Goal: Information Seeking & Learning: Learn about a topic

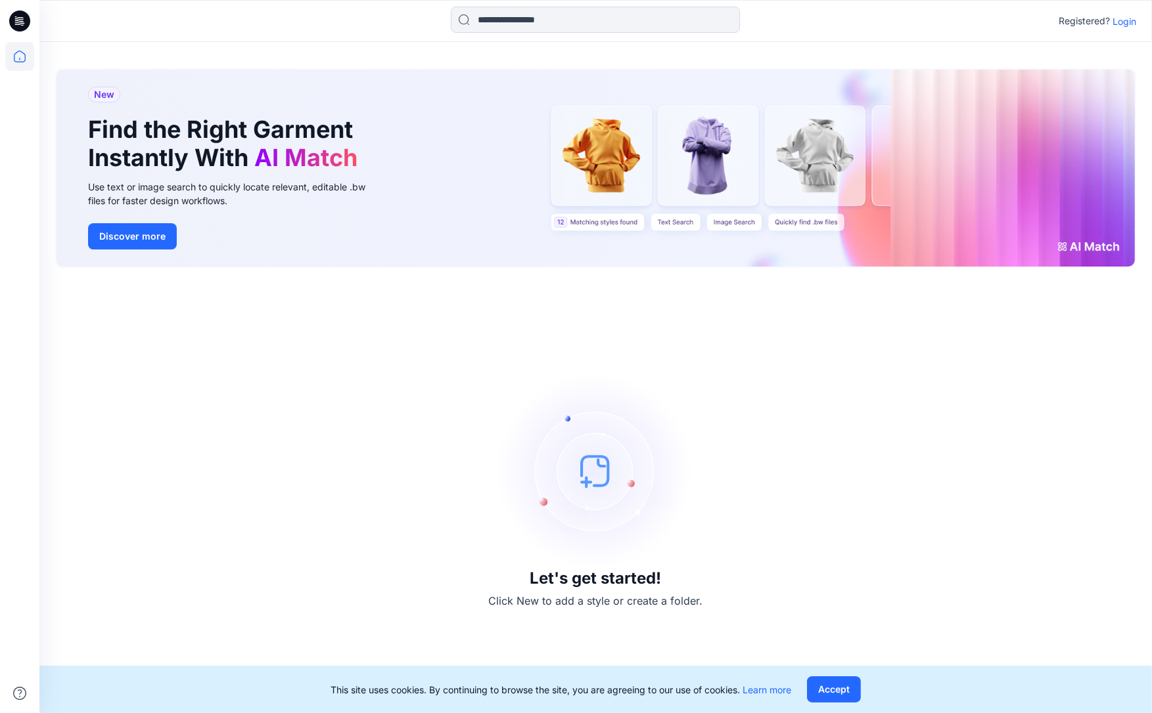
click at [1123, 24] on p "Login" at bounding box center [1124, 21] width 24 height 14
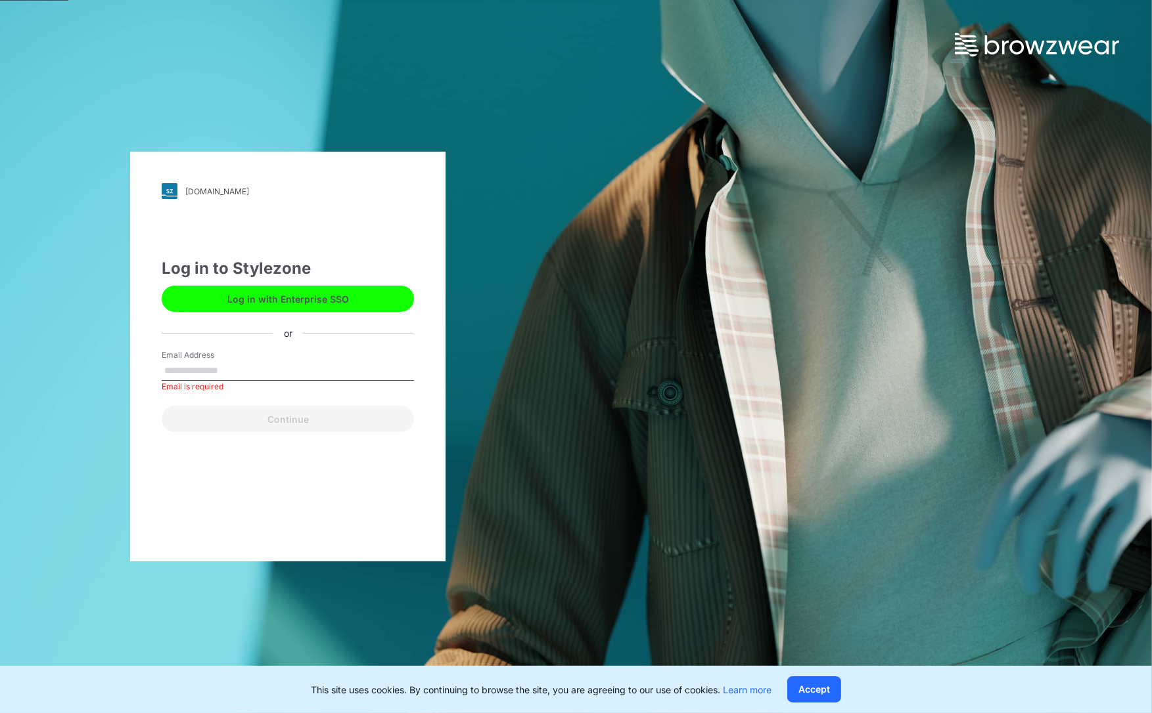
click at [242, 371] on input "Email Address" at bounding box center [288, 371] width 252 height 20
paste input "**********"
type input "**********"
click at [282, 421] on button "Continue" at bounding box center [288, 419] width 252 height 26
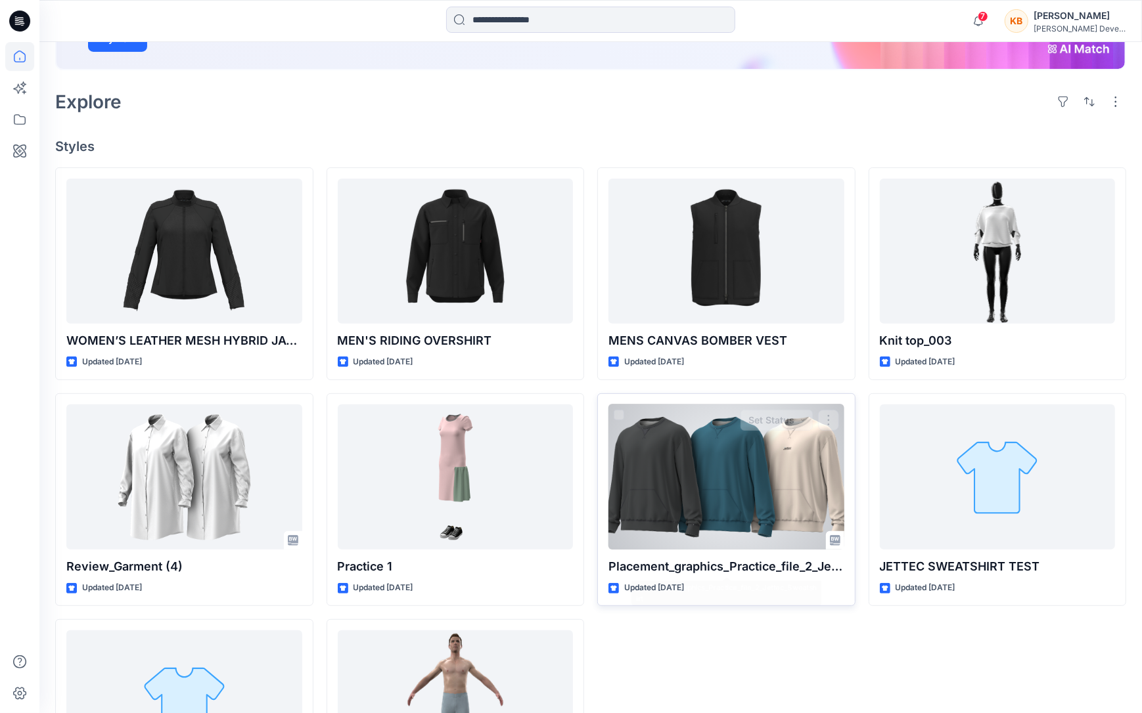
scroll to position [179, 0]
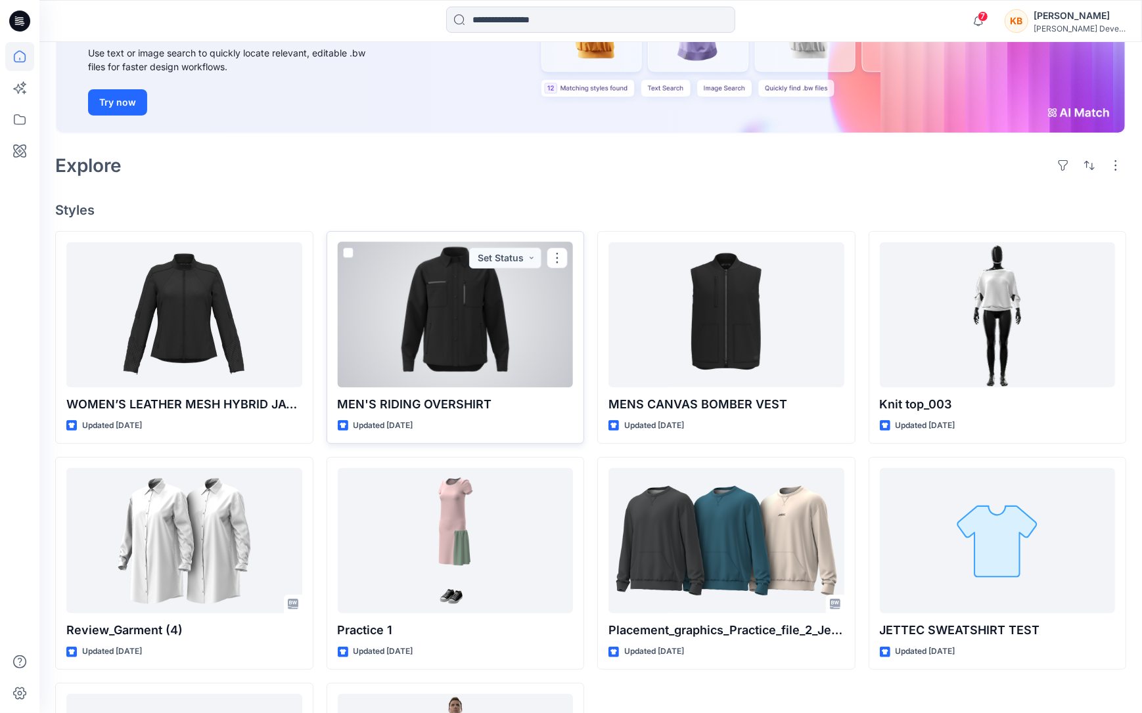
click at [485, 341] on div at bounding box center [456, 315] width 236 height 146
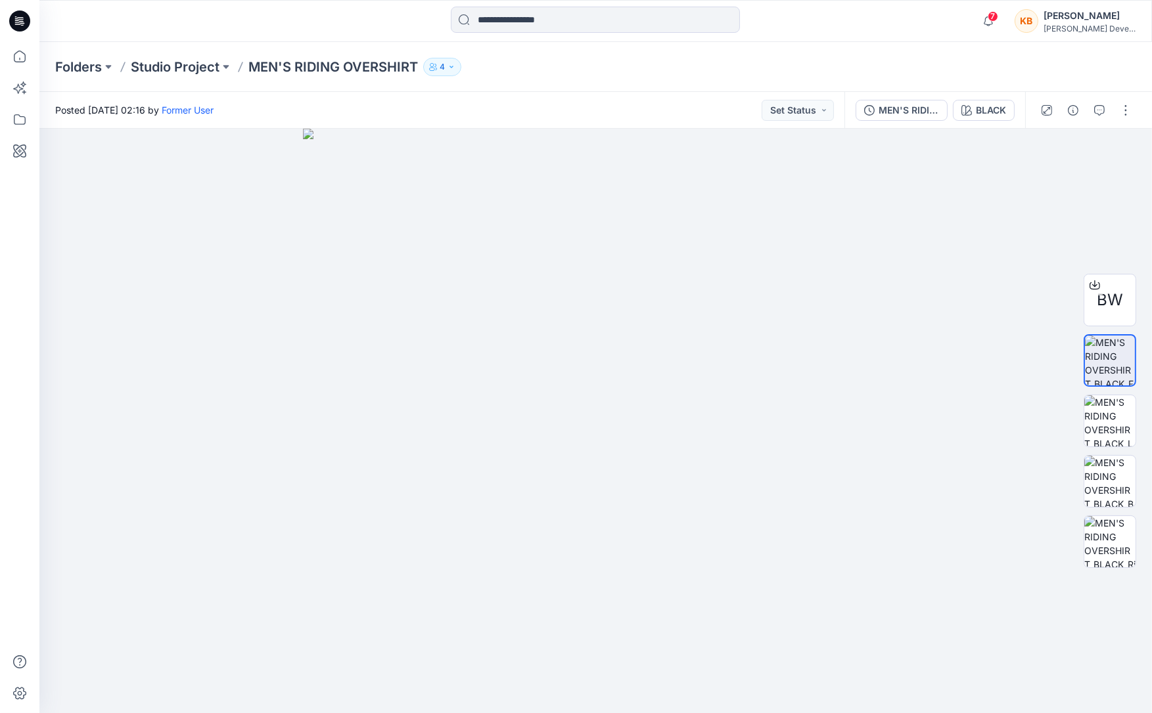
click at [489, 107] on div "Posted [DATE] 02:16 by Former User Set Status" at bounding box center [441, 110] width 805 height 36
click at [720, 88] on div "Folders Studio Project MEN'S RIDING OVERSHIRT 4" at bounding box center [595, 67] width 1112 height 50
click at [1112, 418] on img at bounding box center [1109, 420] width 51 height 51
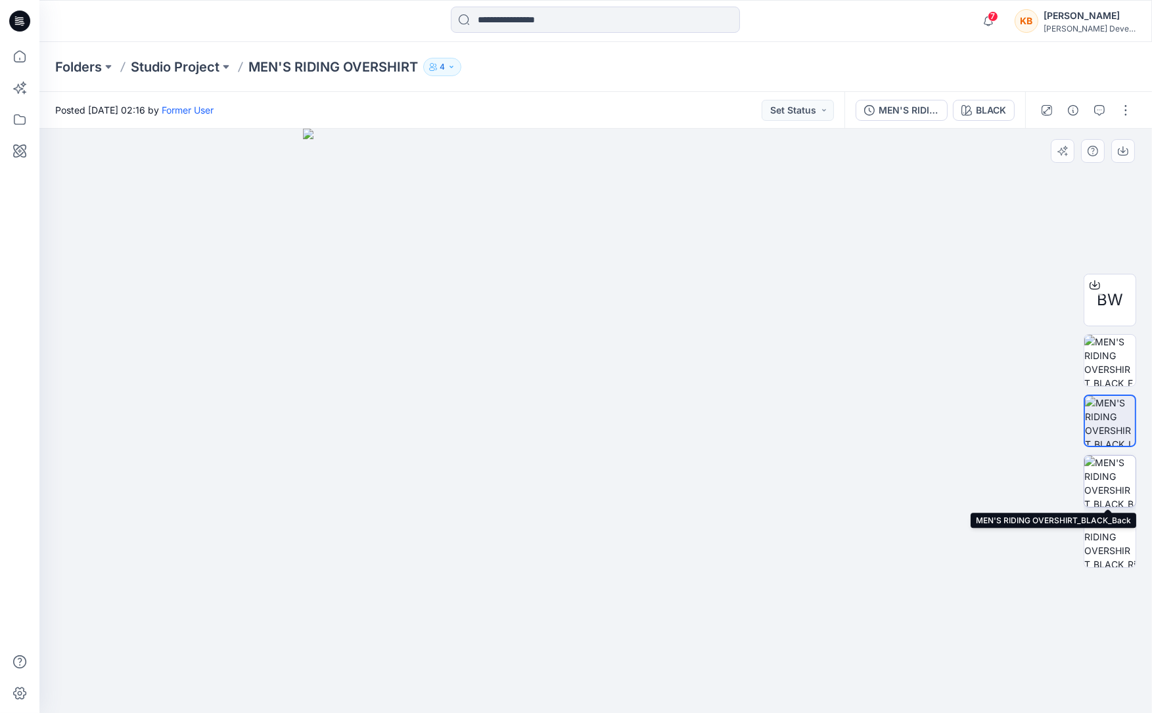
click at [1107, 476] on img at bounding box center [1109, 481] width 51 height 51
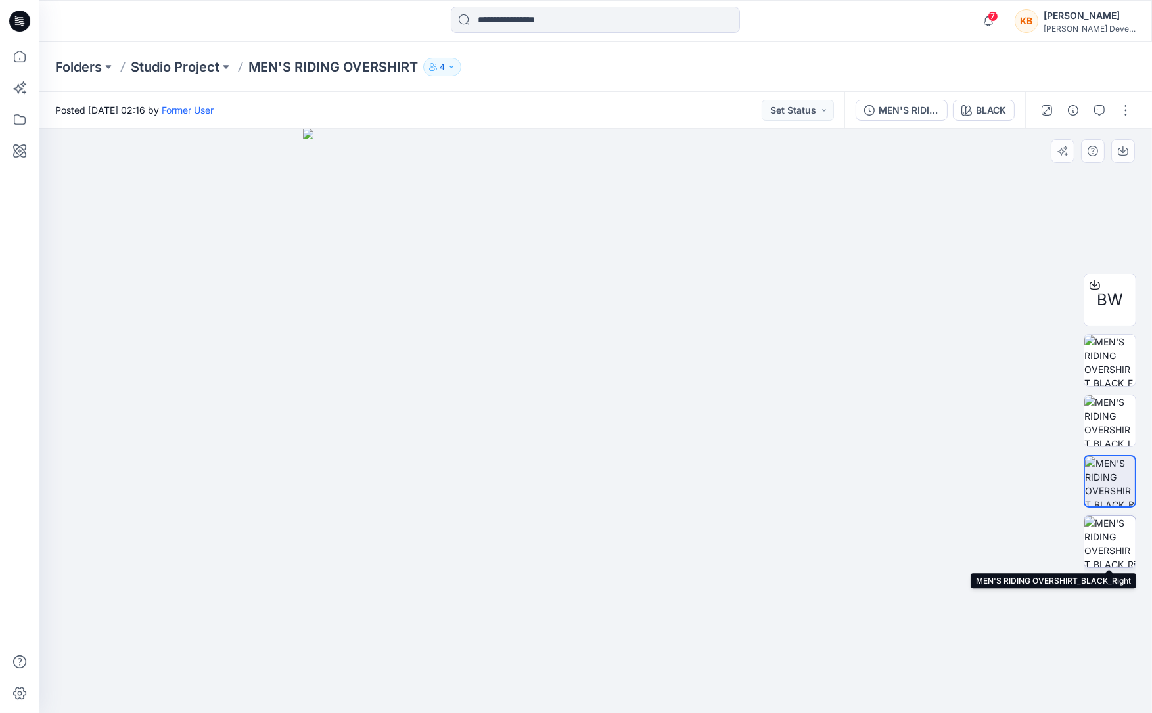
click at [1112, 547] on img at bounding box center [1109, 541] width 51 height 51
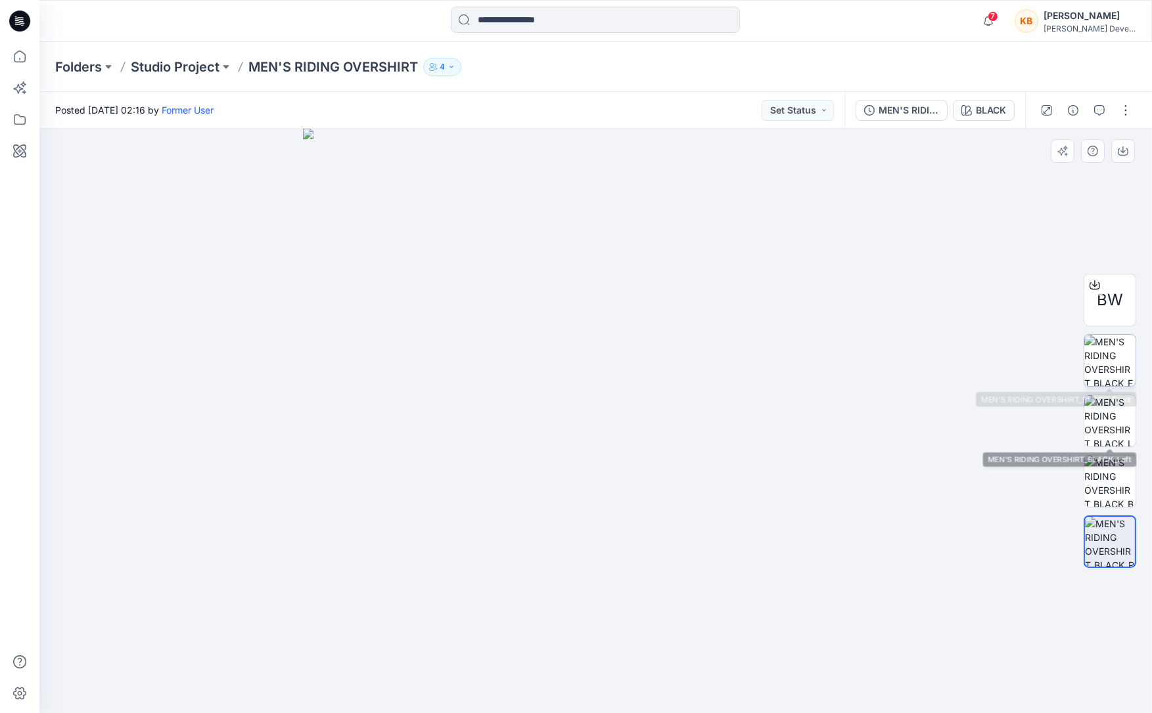
click at [1116, 374] on img at bounding box center [1109, 360] width 51 height 51
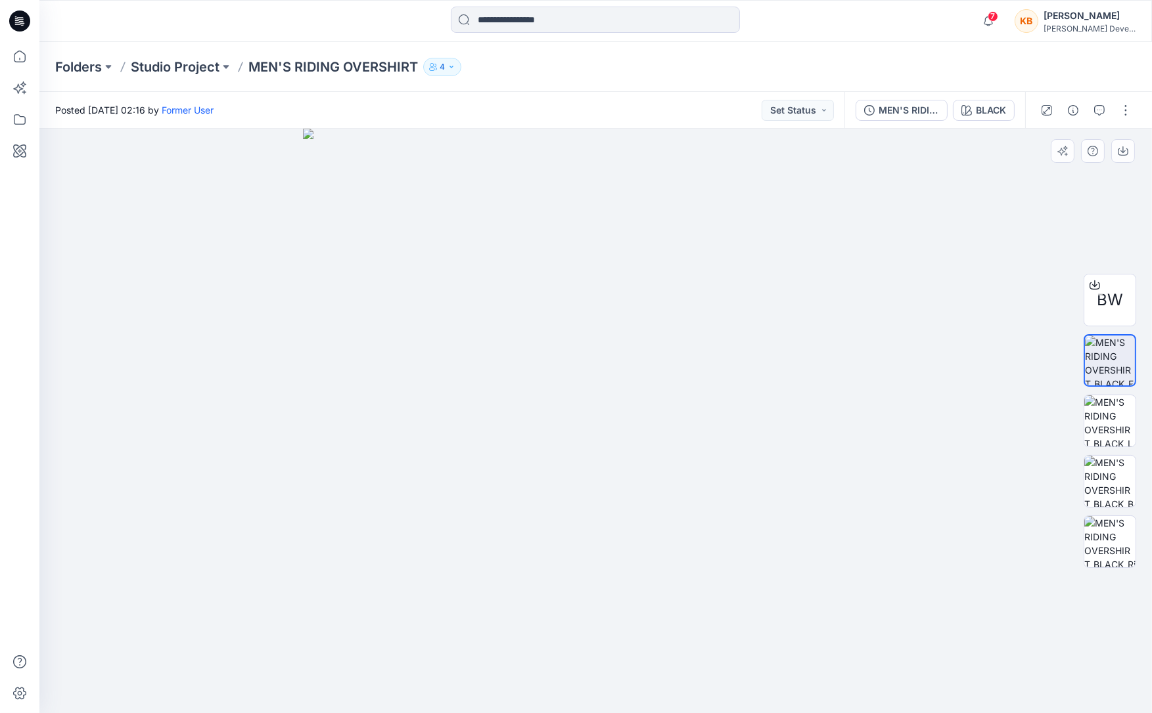
click at [729, 397] on img at bounding box center [595, 421] width 585 height 585
click at [626, 89] on div "Folders Studio Project MEN'S RIDING OVERSHIRT 4" at bounding box center [595, 67] width 1112 height 50
click at [593, 94] on div "Posted Thursday, August 07, 2025 02:16 by Former User Set Status" at bounding box center [441, 110] width 805 height 36
click at [591, 303] on img at bounding box center [595, 421] width 585 height 585
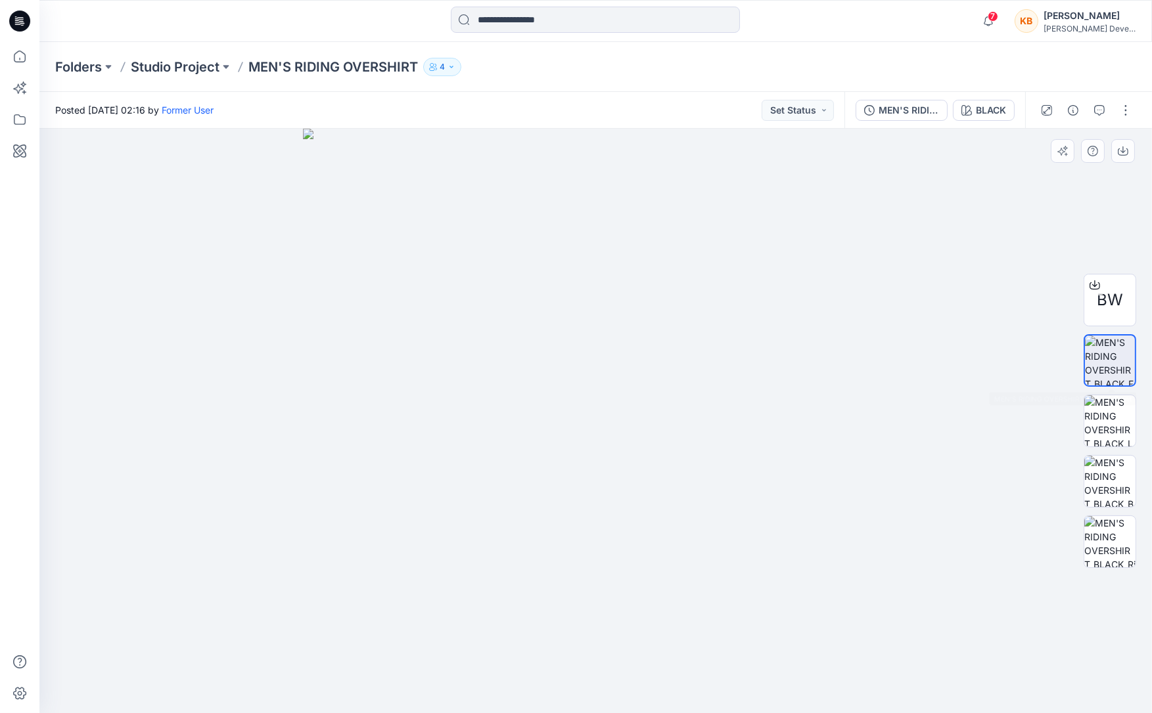
click at [1137, 369] on div "BW" at bounding box center [1110, 421] width 84 height 328
click at [1115, 367] on img at bounding box center [1110, 361] width 50 height 50
click at [1104, 416] on img at bounding box center [1109, 420] width 51 height 51
click at [1117, 364] on img at bounding box center [1109, 360] width 51 height 51
click at [1111, 466] on img at bounding box center [1109, 481] width 51 height 51
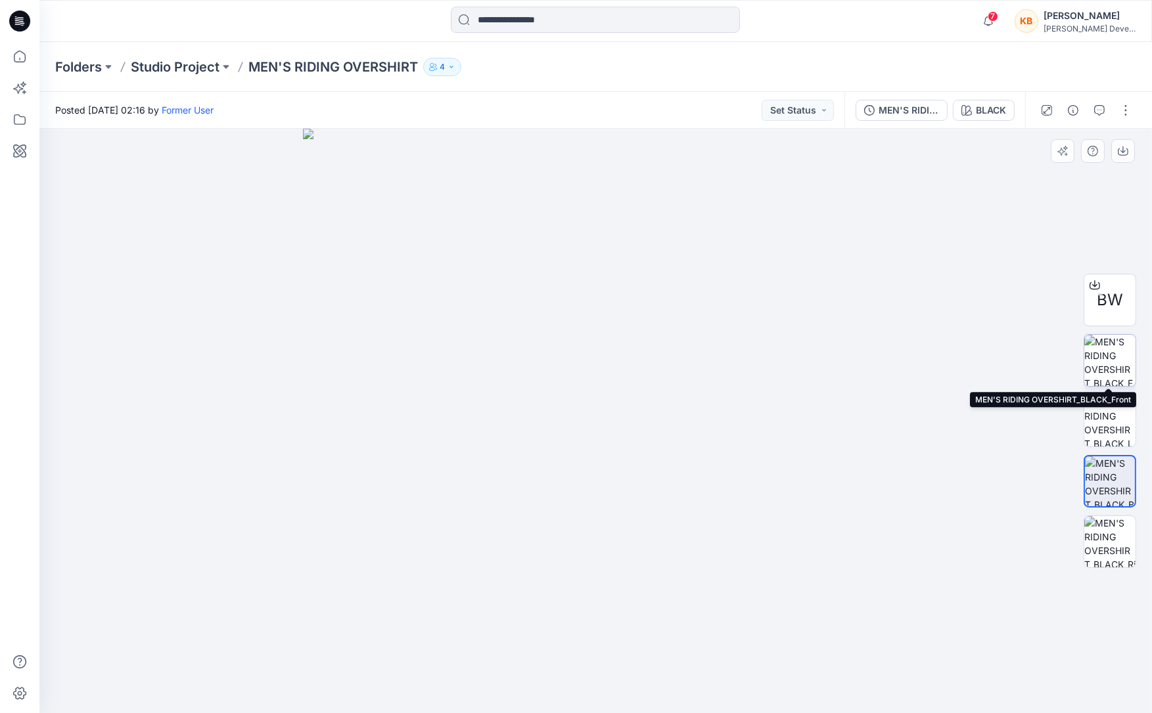
click at [1115, 357] on img at bounding box center [1109, 360] width 51 height 51
click at [629, 303] on img at bounding box center [595, 421] width 585 height 585
click at [1123, 116] on button "button" at bounding box center [1125, 110] width 21 height 21
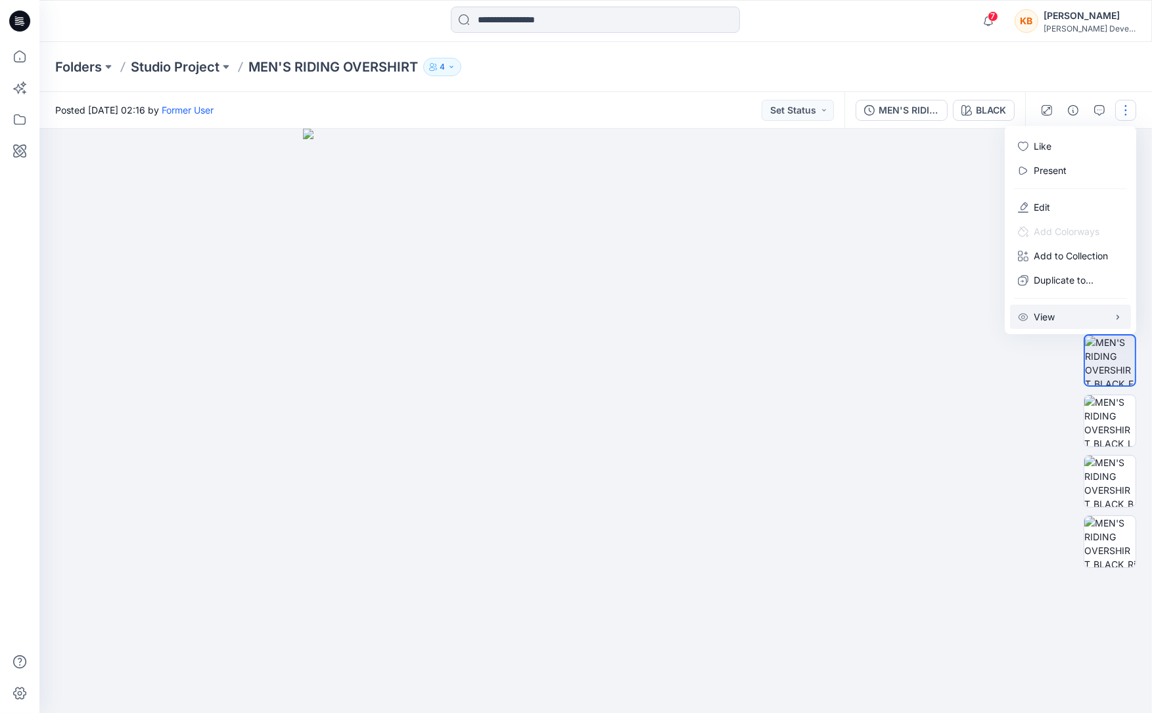
click at [1079, 324] on button "View" at bounding box center [1070, 317] width 121 height 24
click at [886, 267] on img at bounding box center [595, 421] width 585 height 585
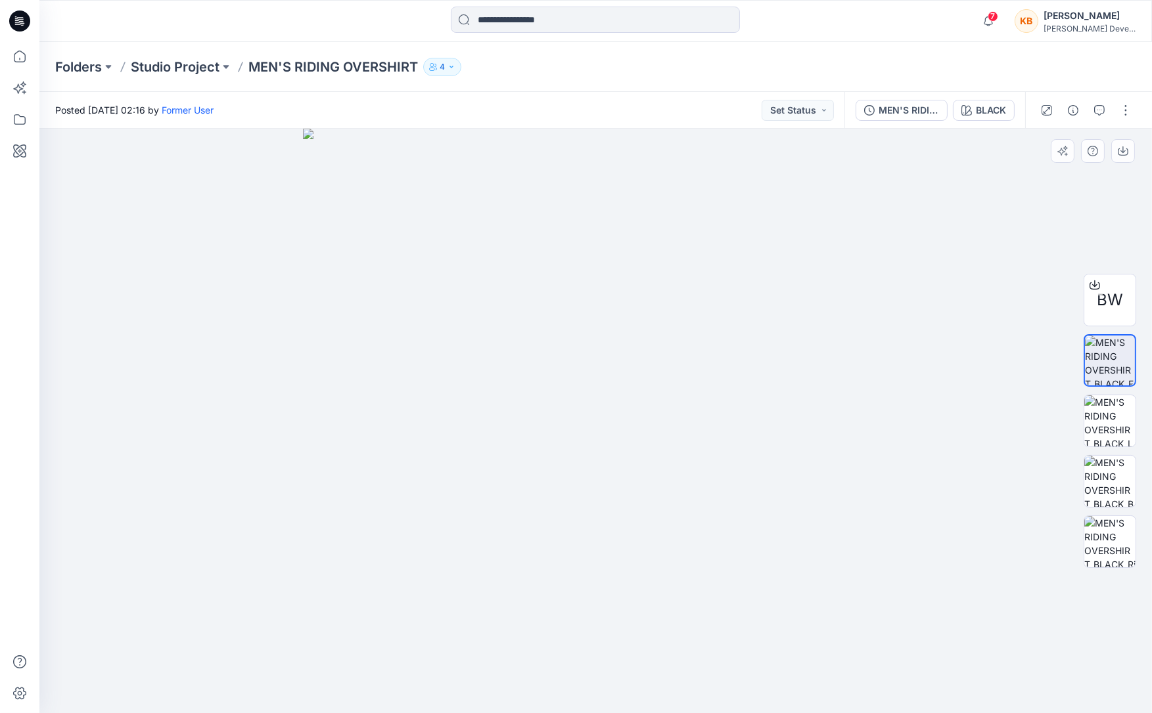
drag, startPoint x: 587, startPoint y: 438, endPoint x: 619, endPoint y: 434, distance: 31.7
click at [619, 434] on img at bounding box center [595, 421] width 585 height 585
click at [582, 441] on img at bounding box center [595, 421] width 585 height 585
click at [1048, 108] on icon "button" at bounding box center [1046, 110] width 11 height 11
